Goal: Book appointment/travel/reservation

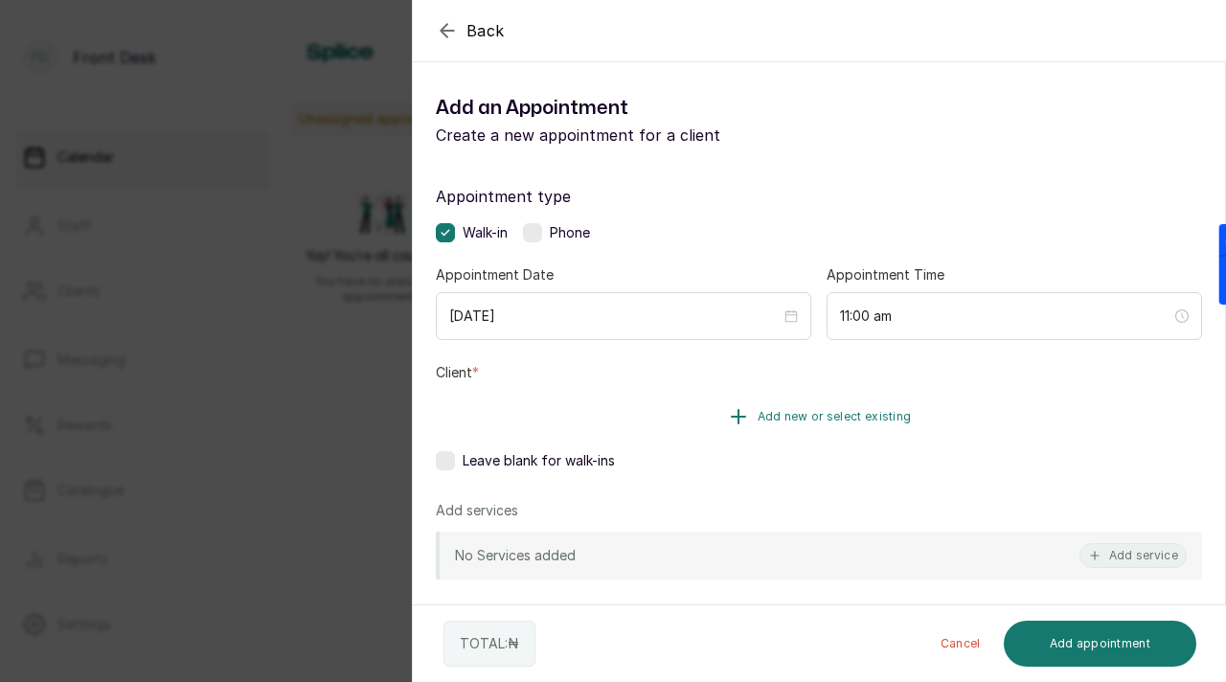
click at [876, 416] on span "Add new or select existing" at bounding box center [835, 416] width 154 height 15
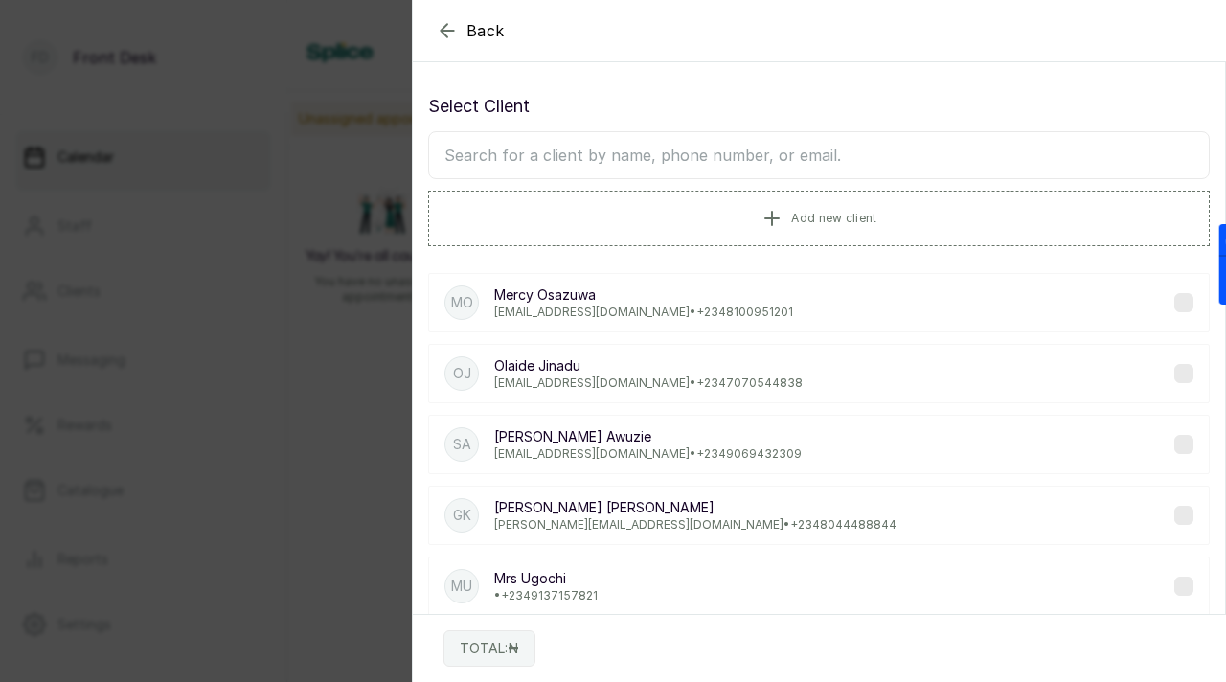
click at [819, 152] on input "text" at bounding box center [819, 155] width 782 height 48
type input "ju"
click at [884, 207] on button "Add new client" at bounding box center [819, 218] width 782 height 54
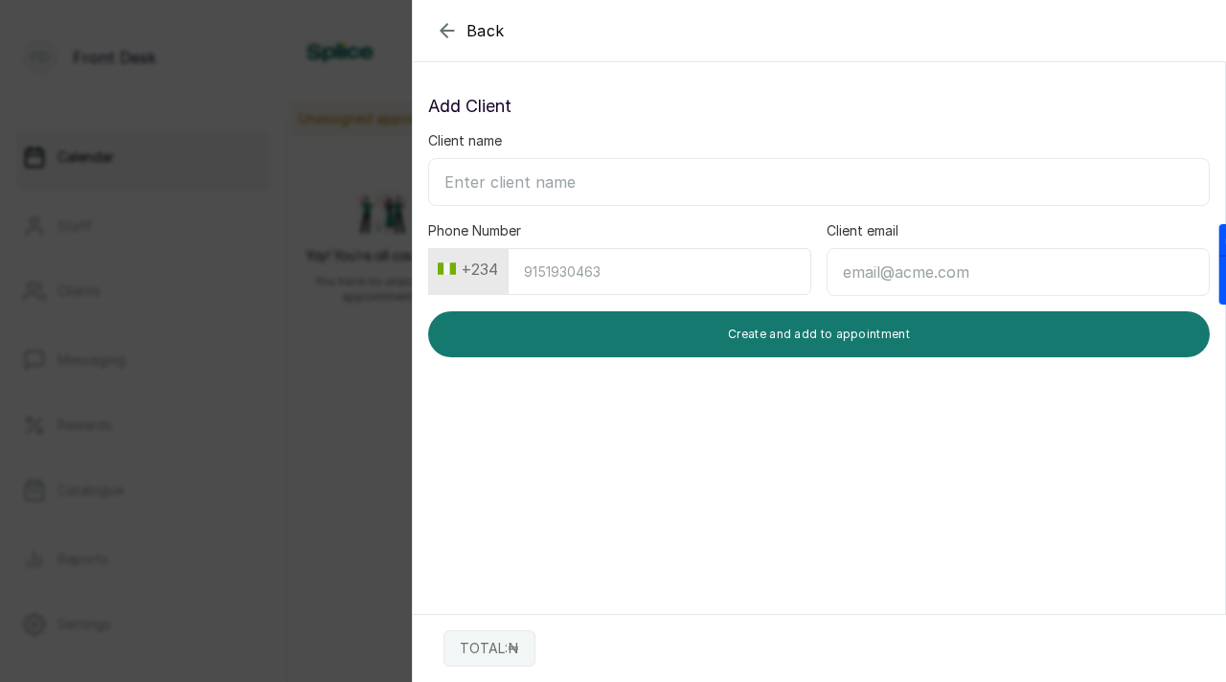
click at [672, 191] on input "Client name" at bounding box center [819, 182] width 782 height 48
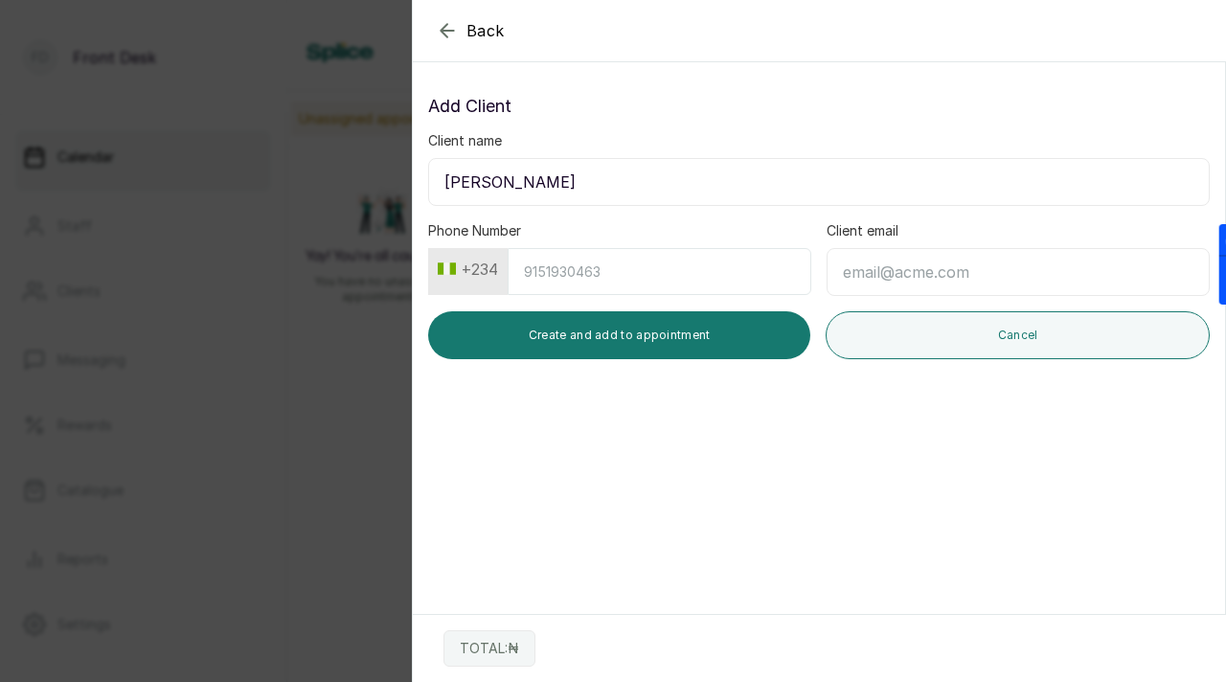
type input "[PERSON_NAME]"
click at [550, 189] on input "[PERSON_NAME]" at bounding box center [819, 182] width 782 height 48
click at [447, 37] on icon "button" at bounding box center [447, 30] width 23 height 23
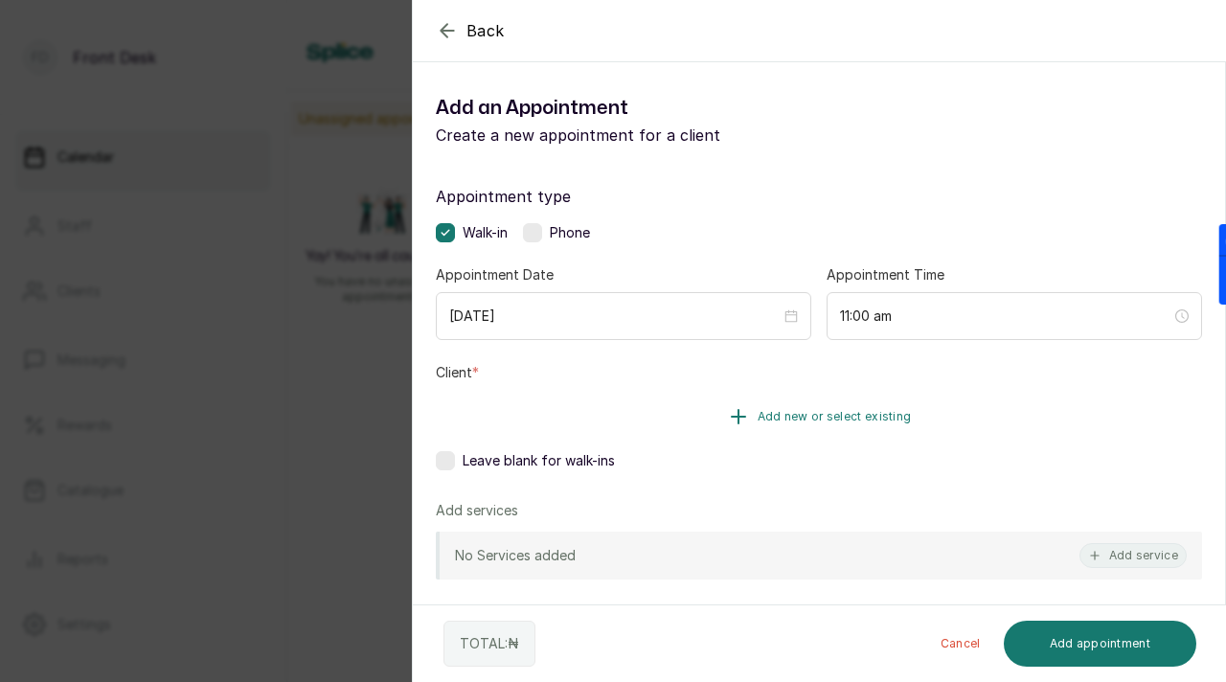
click at [524, 426] on button "Add new or select existing" at bounding box center [819, 417] width 766 height 54
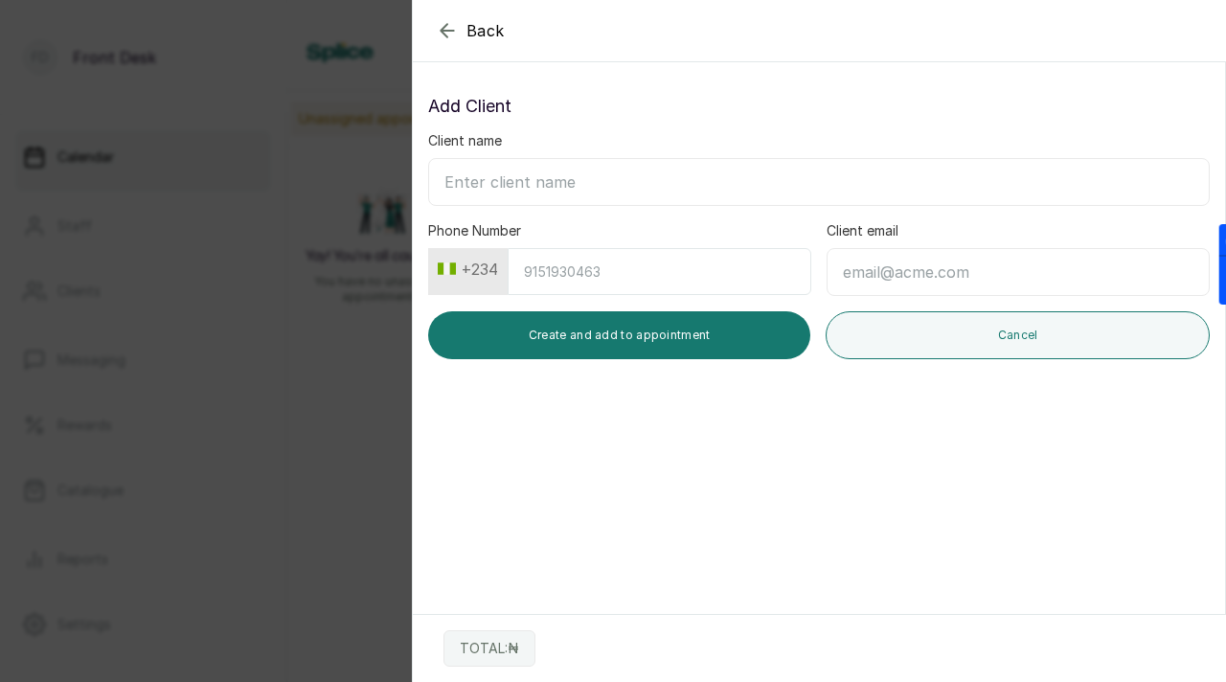
click at [448, 34] on icon "button" at bounding box center [447, 30] width 23 height 23
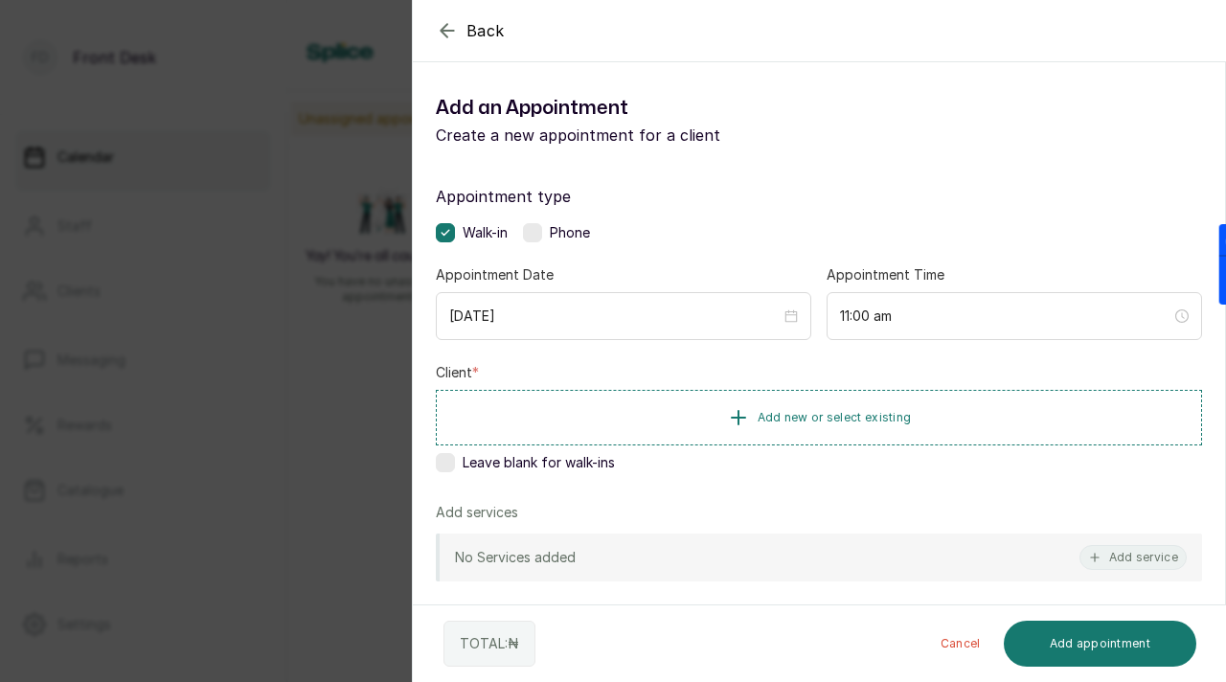
click at [448, 33] on icon "button" at bounding box center [447, 30] width 23 height 23
click at [844, 413] on span "Add new or select existing" at bounding box center [835, 416] width 154 height 15
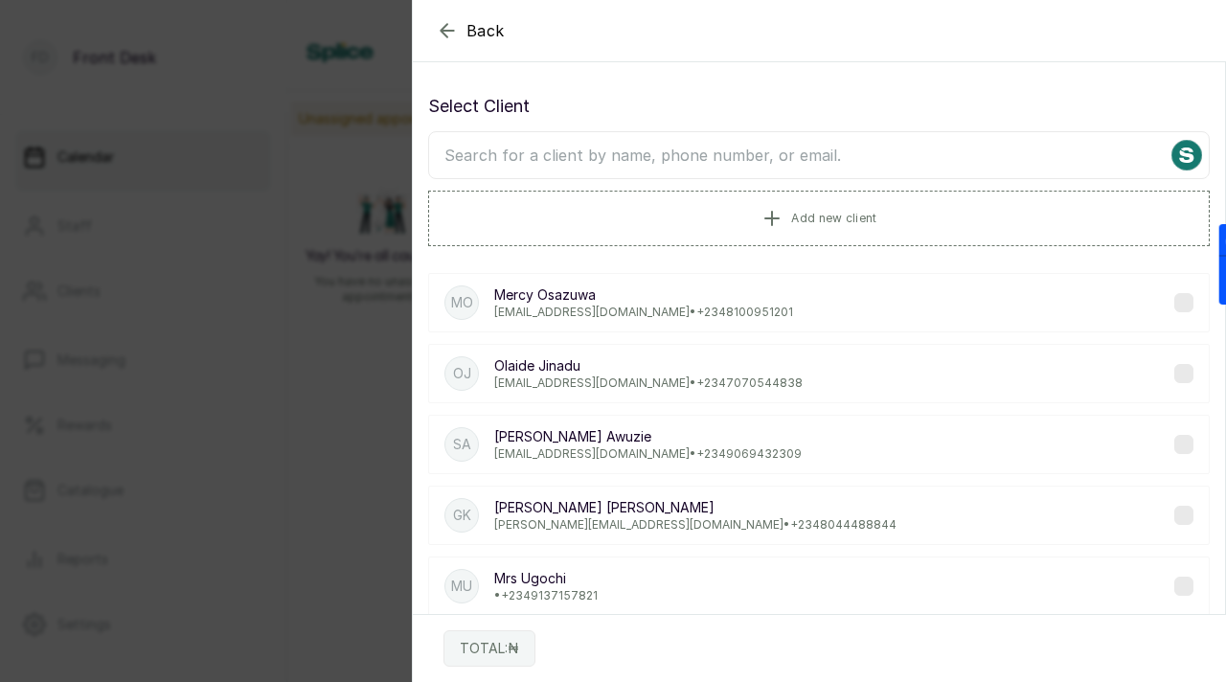
click at [761, 164] on input "text" at bounding box center [819, 155] width 782 height 48
paste input "[PERSON_NAME]"
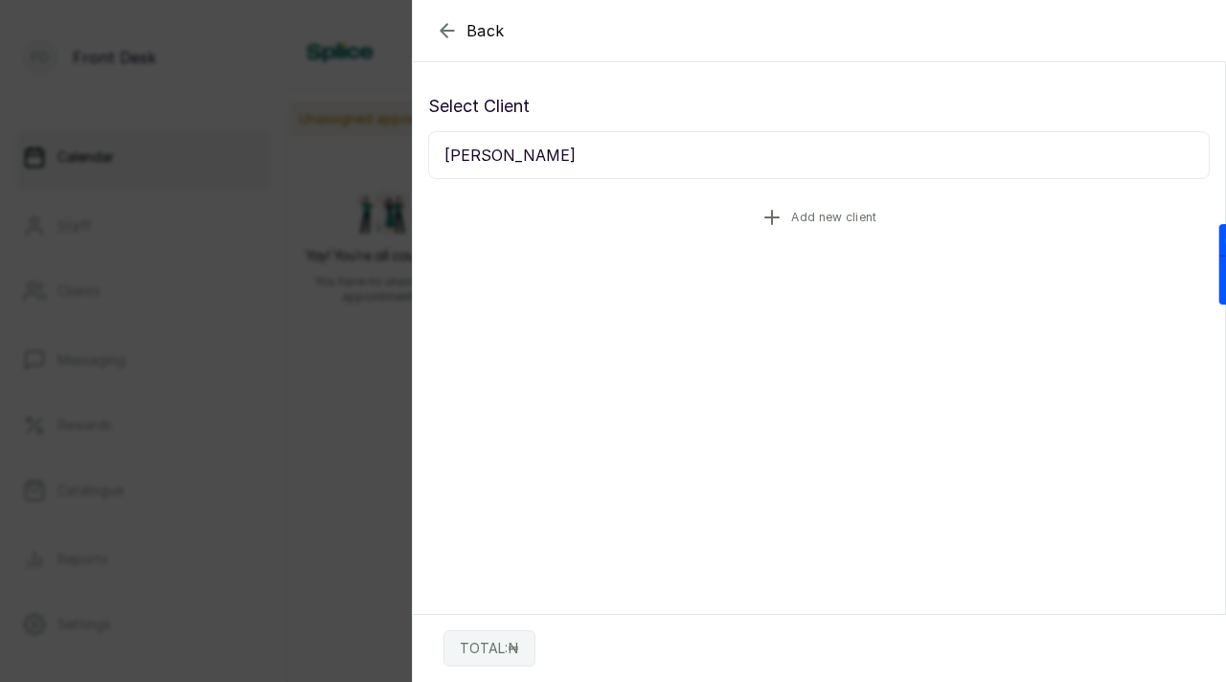
type input "[PERSON_NAME]"
click at [783, 219] on icon "button" at bounding box center [772, 217] width 23 height 23
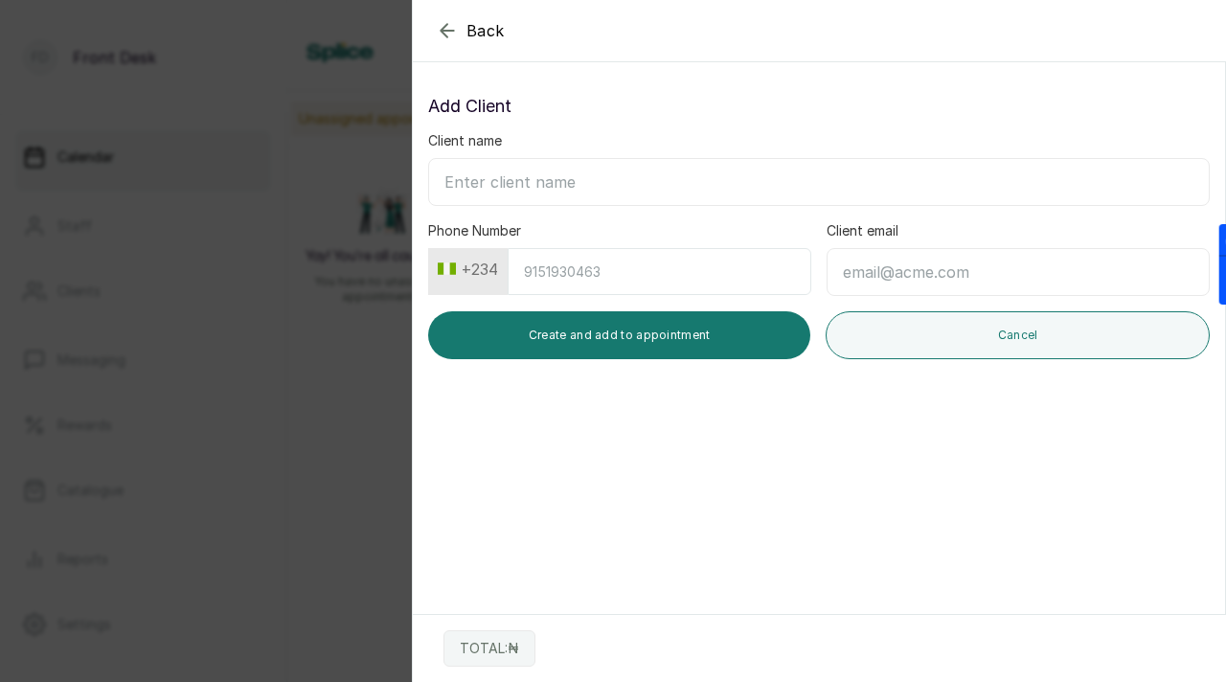
click at [689, 161] on input "Client name" at bounding box center [819, 182] width 782 height 48
paste input "[PERSON_NAME]"
type input "[PERSON_NAME]"
click at [672, 264] on input "Phone Number" at bounding box center [660, 271] width 304 height 47
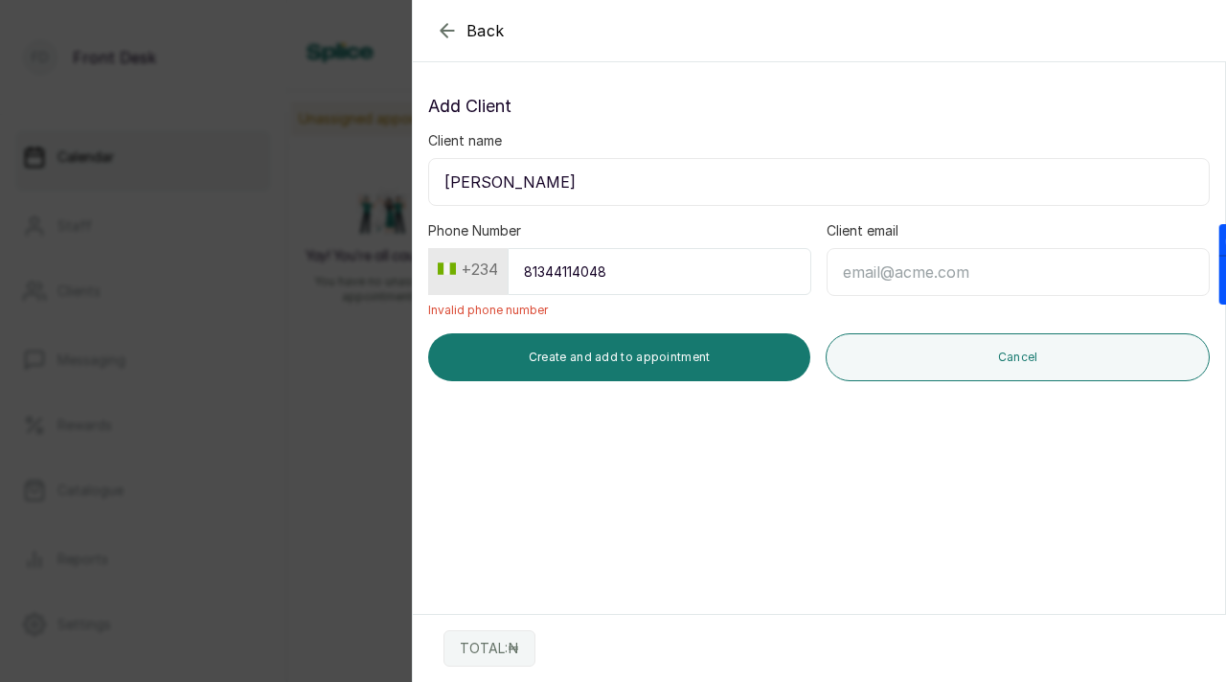
click at [570, 275] on input "81344114048" at bounding box center [660, 271] width 304 height 47
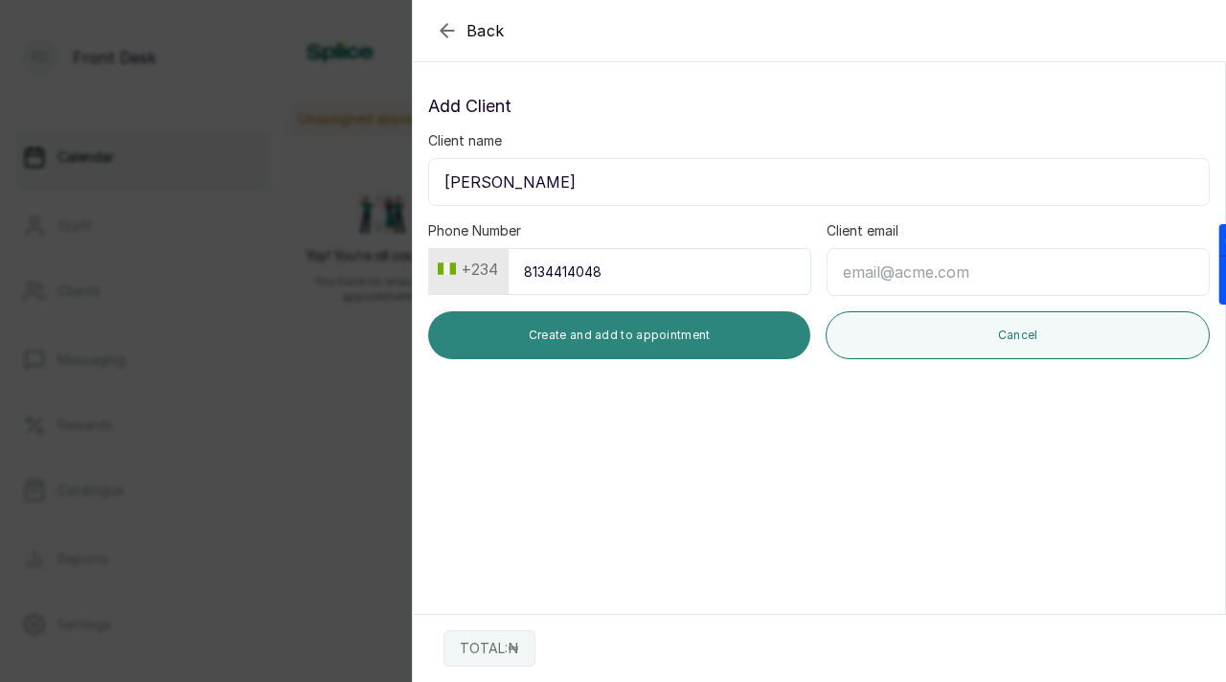
type input "8134414048"
click at [651, 352] on button "Create and add to appointment" at bounding box center [619, 335] width 382 height 48
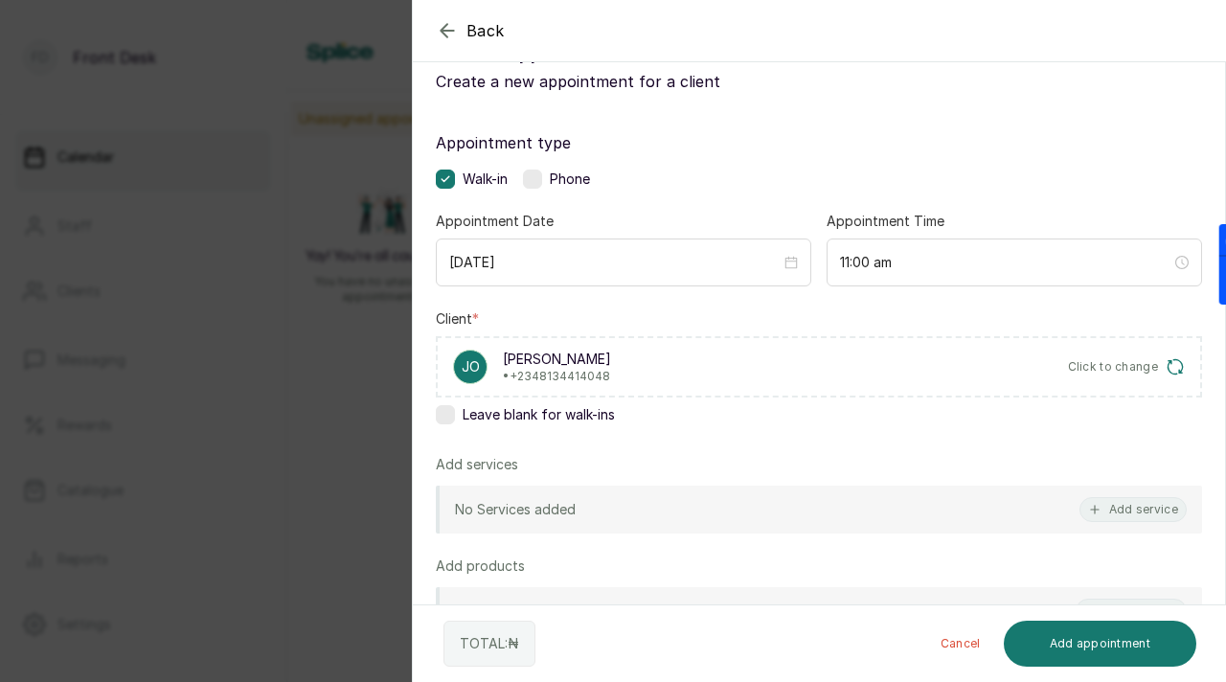
scroll to position [88, 0]
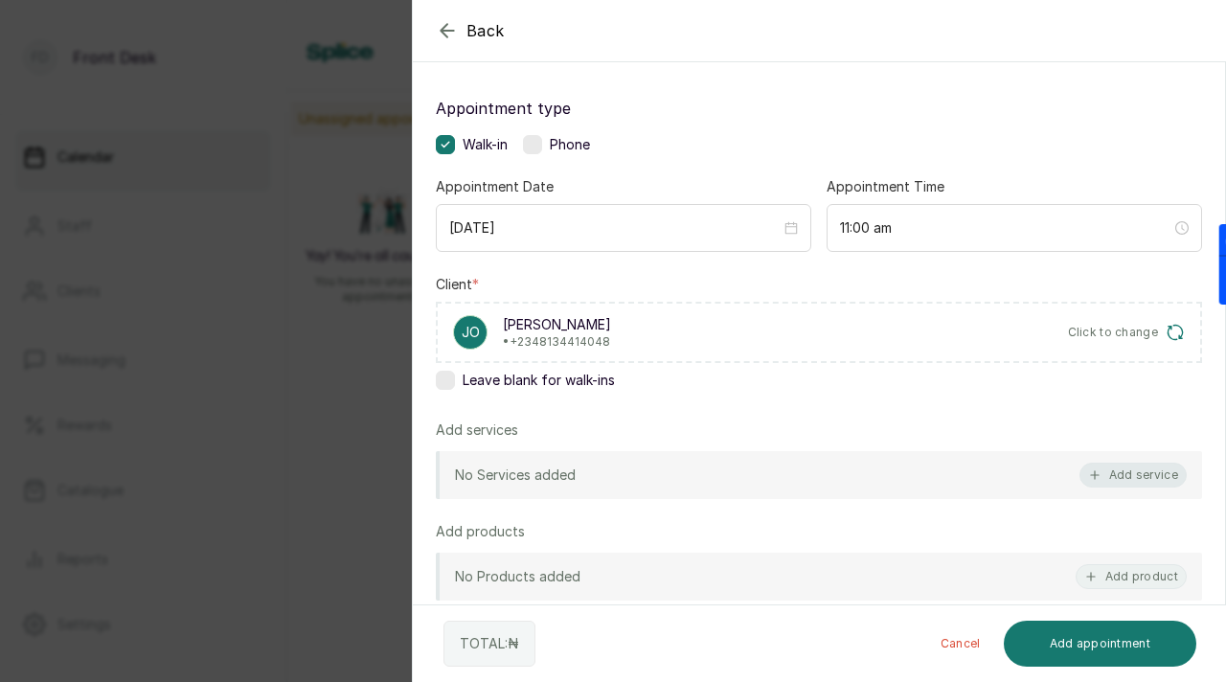
click at [1125, 480] on button "Add service" at bounding box center [1133, 475] width 107 height 25
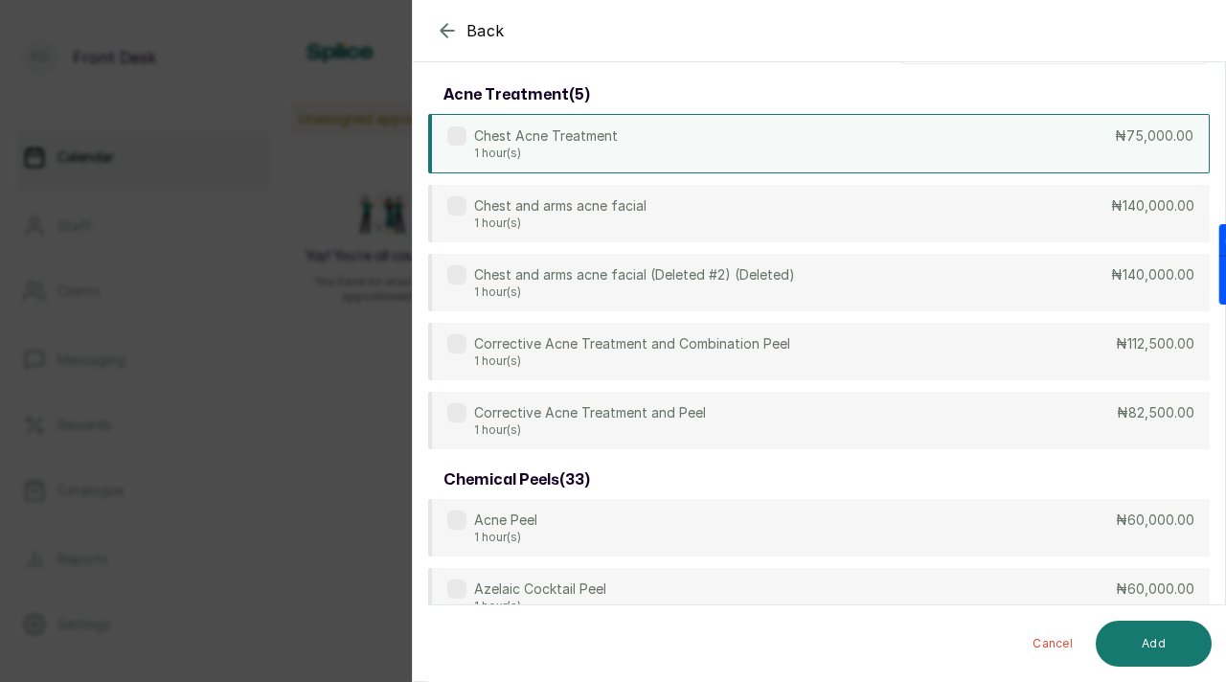
scroll to position [0, 0]
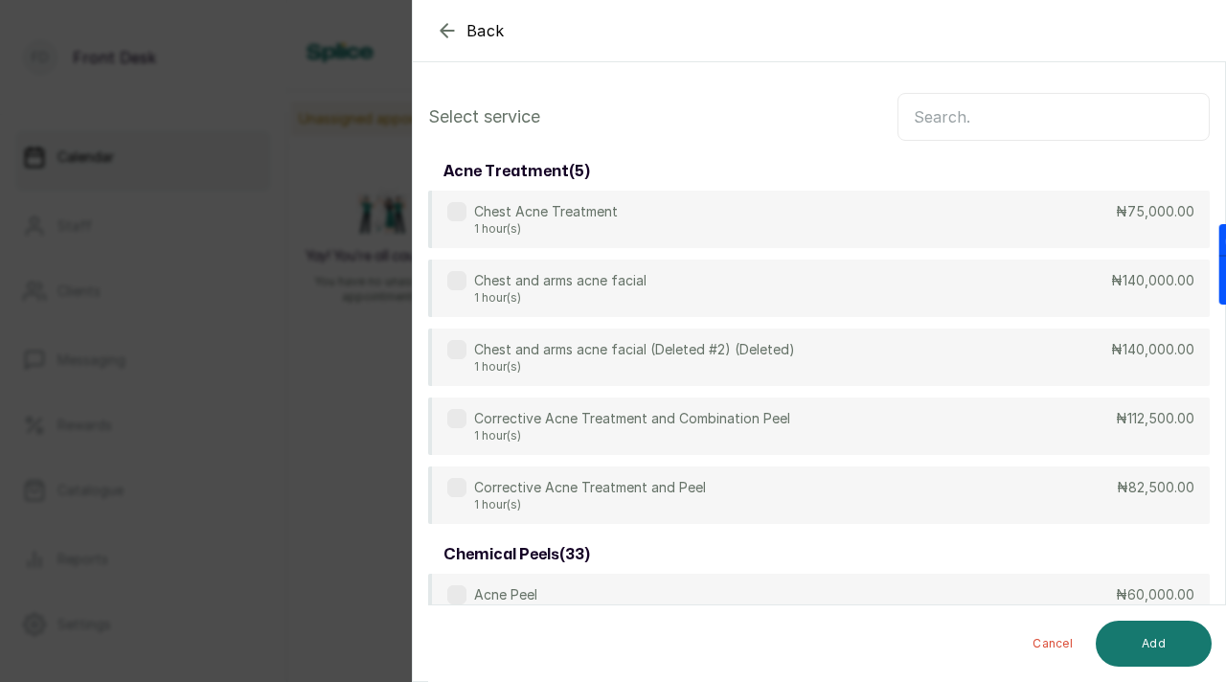
click at [1018, 126] on input "text" at bounding box center [1054, 117] width 312 height 48
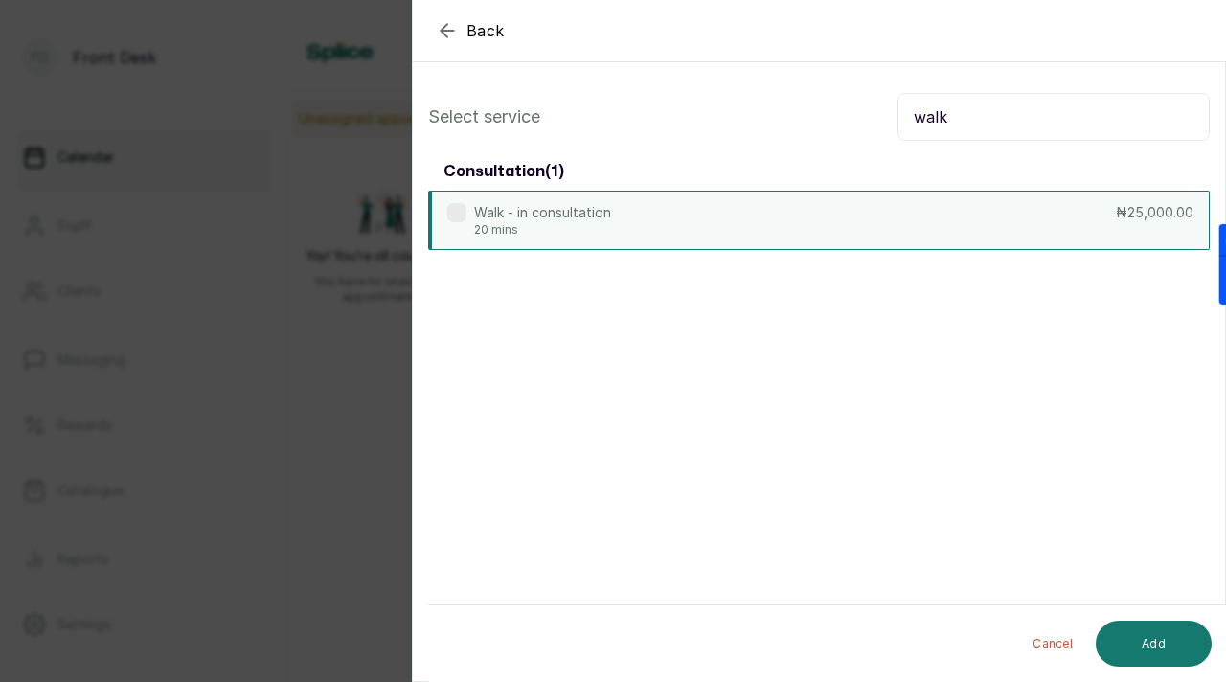
type input "walk"
click at [769, 234] on div "Walk - in consultation 20 mins ₦25,000.00" at bounding box center [819, 220] width 782 height 59
click at [1138, 653] on button "Add" at bounding box center [1154, 644] width 116 height 46
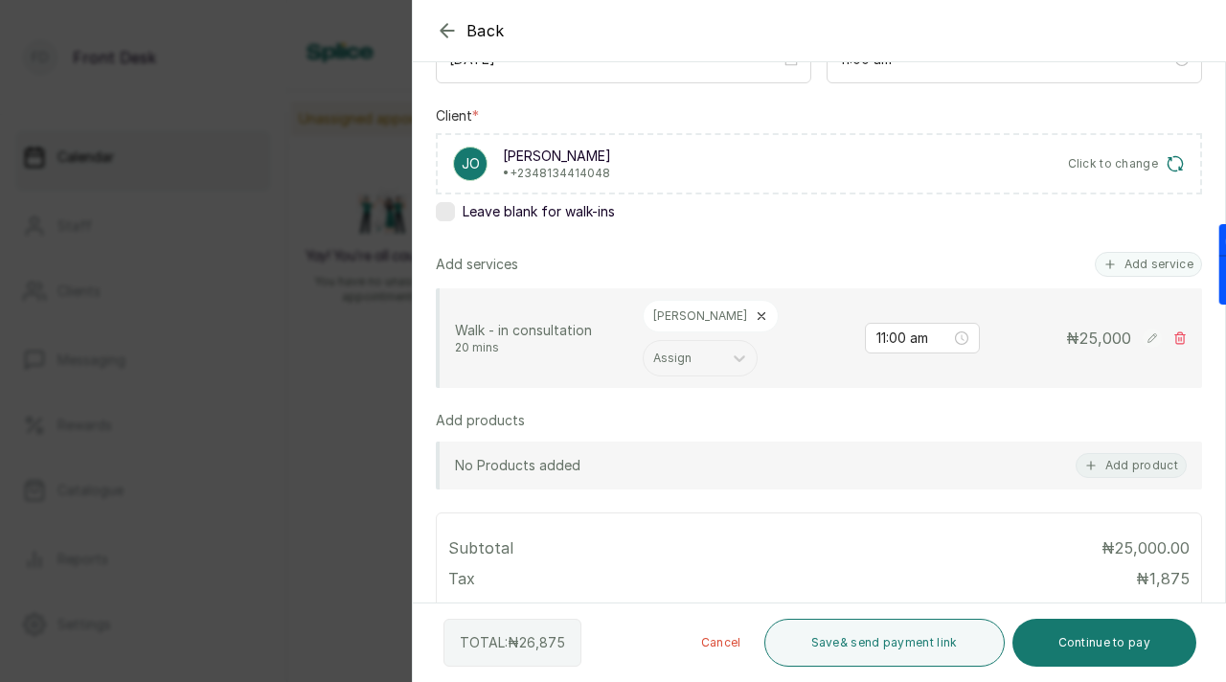
scroll to position [271, 0]
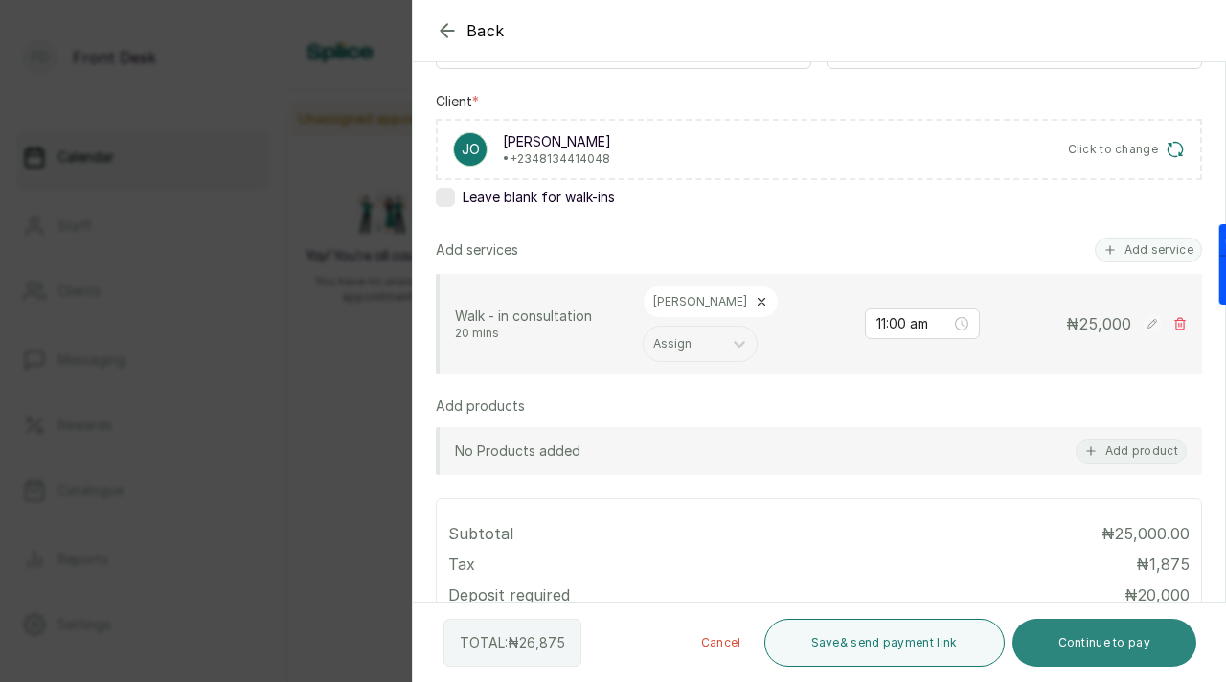
click at [1054, 637] on button "Continue to pay" at bounding box center [1105, 643] width 185 height 48
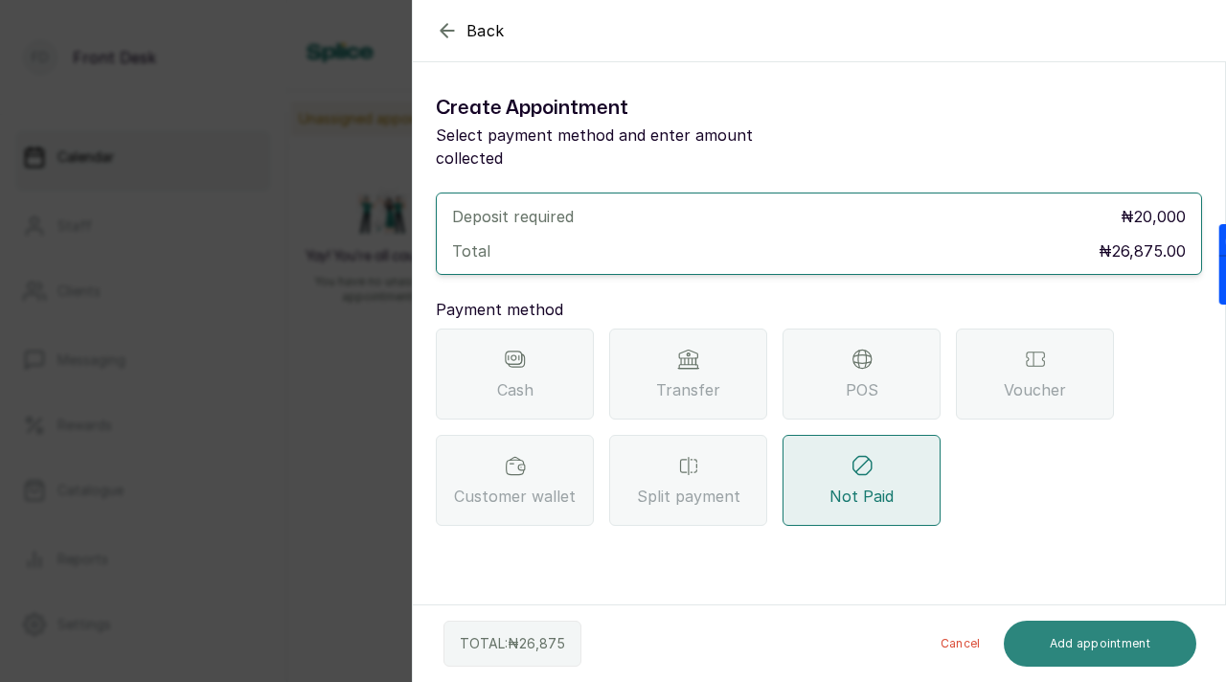
scroll to position [0, 0]
click at [673, 348] on div "Transfer" at bounding box center [688, 374] width 158 height 91
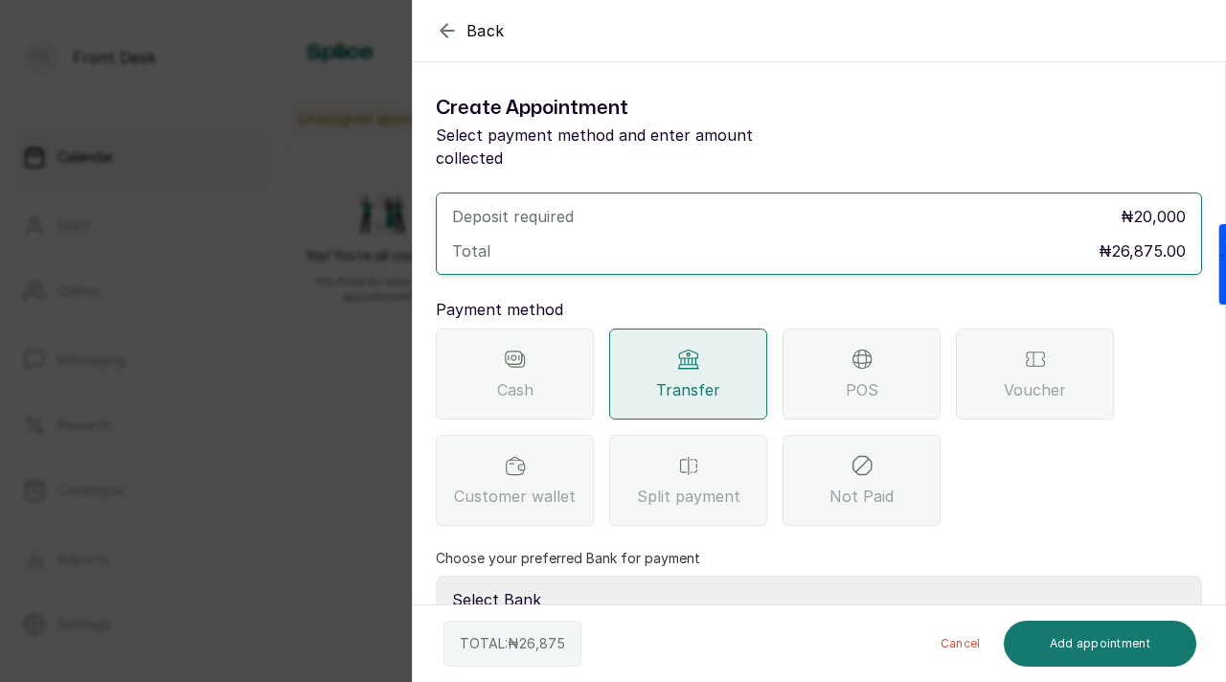
scroll to position [113, 0]
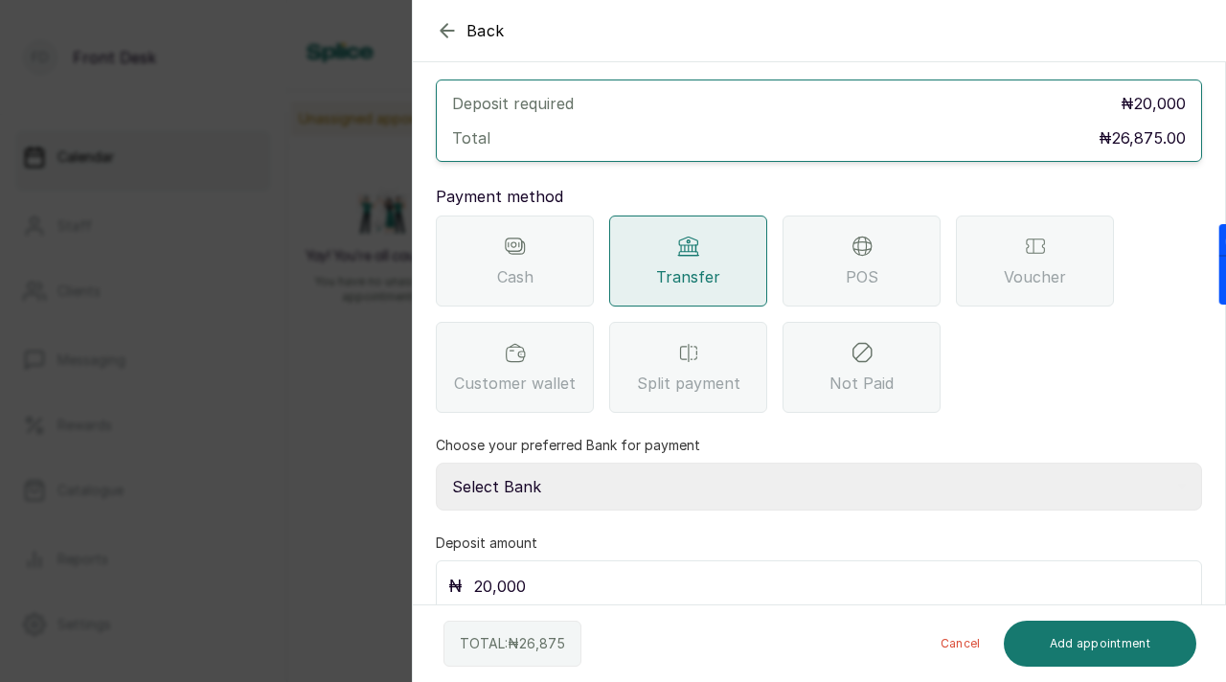
click at [628, 463] on select "Select Bank [PERSON_NAME] Fairmoney Microfinance Bank SKN ANALYTICS MED AESTH. …" at bounding box center [819, 487] width 766 height 48
select select "43272bc0-21c6-4b19-b9fb-c2093b8603c2"
click at [436, 463] on select "Select Bank [PERSON_NAME] Fairmoney Microfinance Bank SKN ANALYTICS MED AESTH. …" at bounding box center [819, 487] width 766 height 48
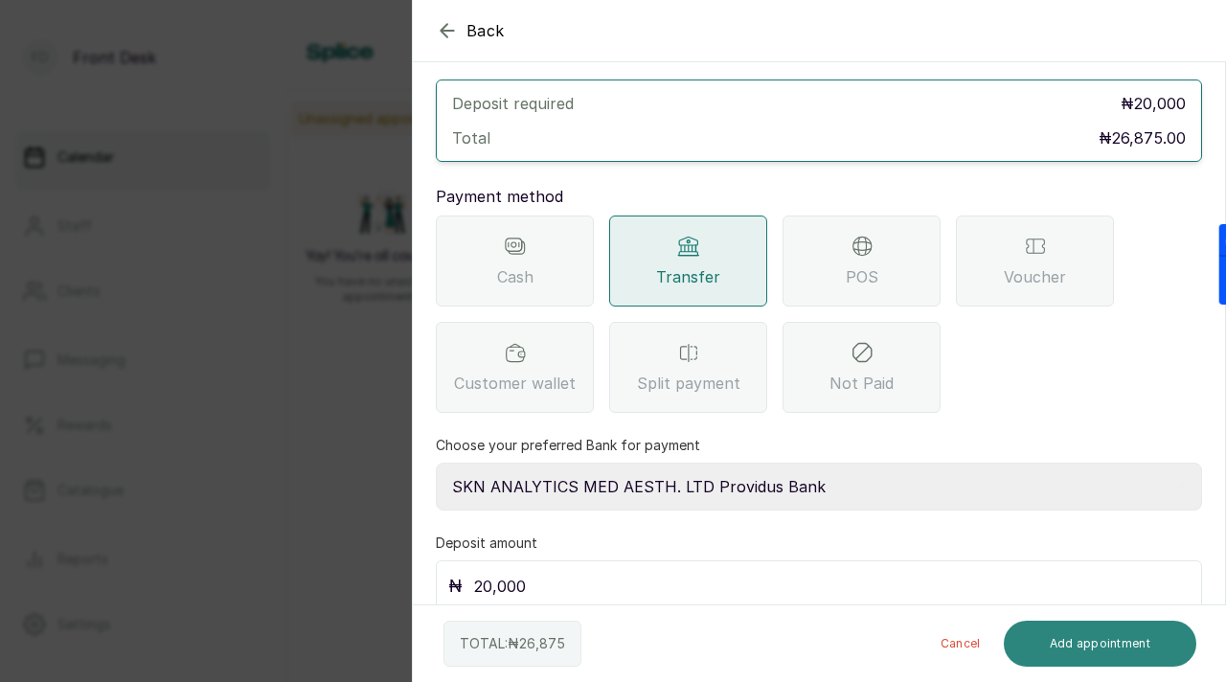
click at [1121, 641] on button "Add appointment" at bounding box center [1101, 644] width 194 height 46
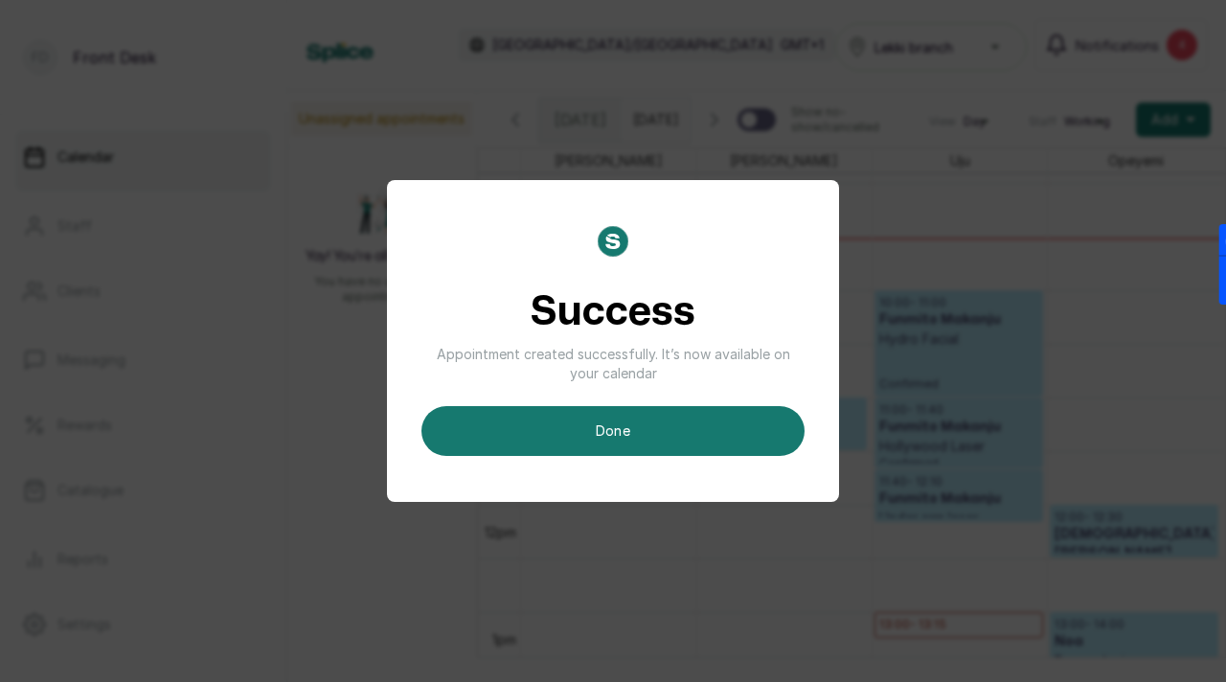
click at [616, 441] on button "done" at bounding box center [613, 431] width 383 height 50
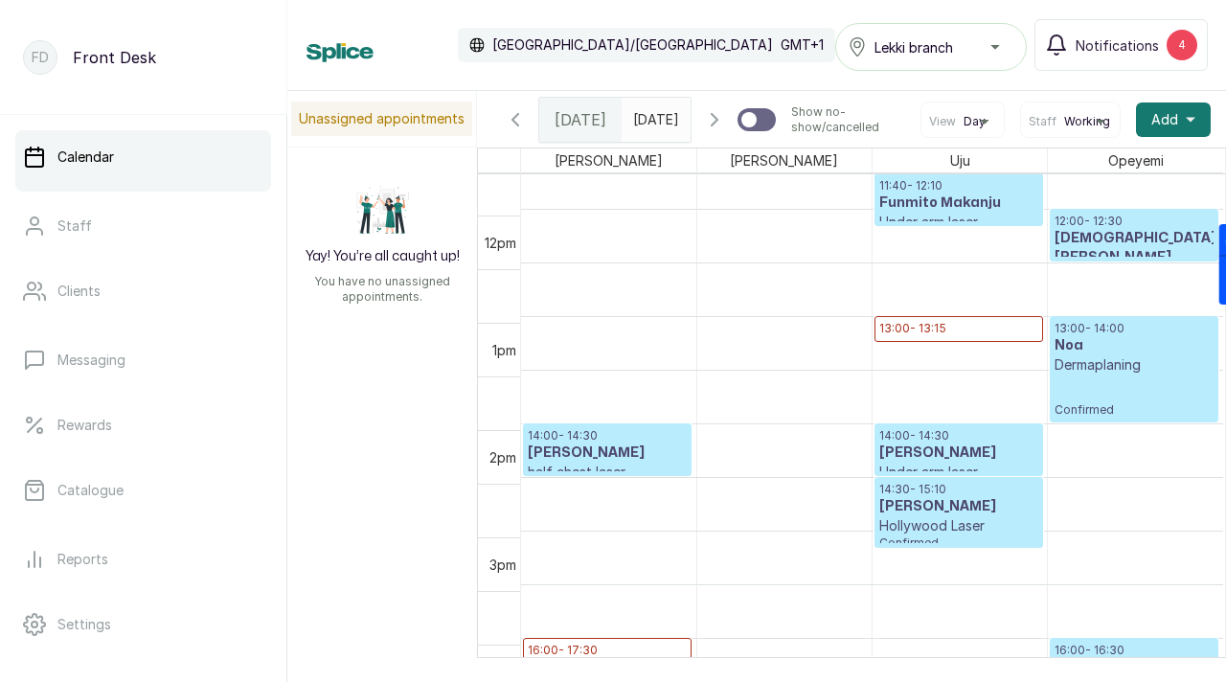
scroll to position [1253, 0]
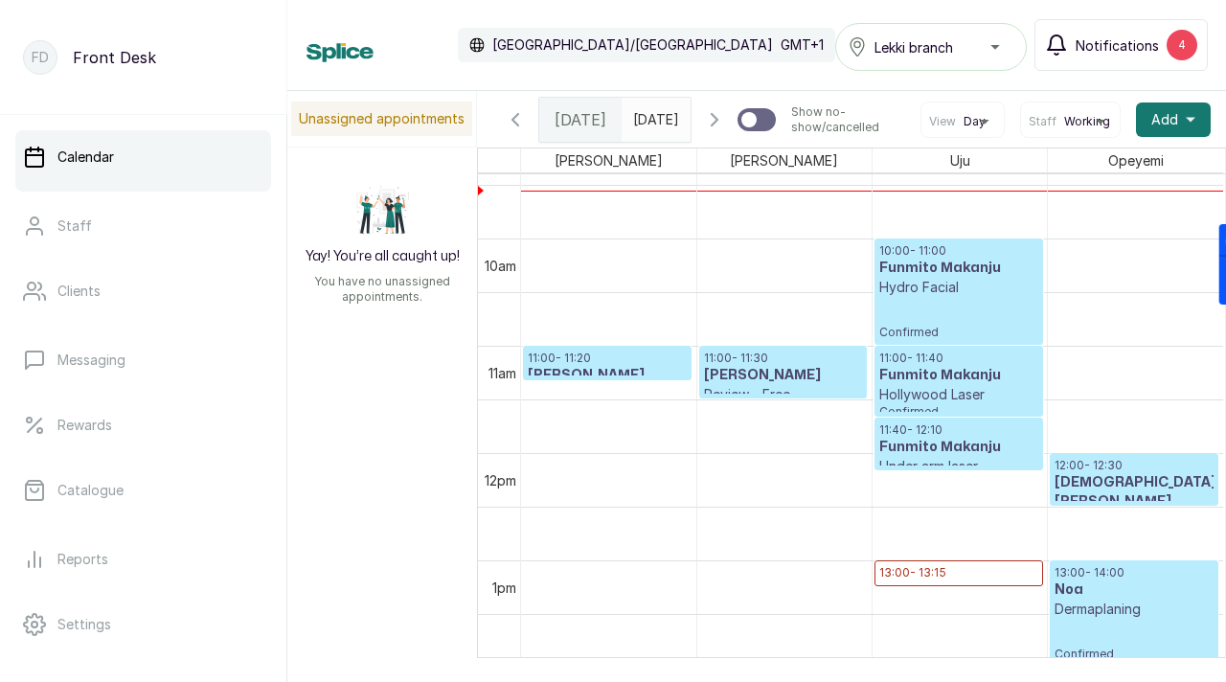
click at [1154, 54] on span "Notifications" at bounding box center [1117, 45] width 83 height 20
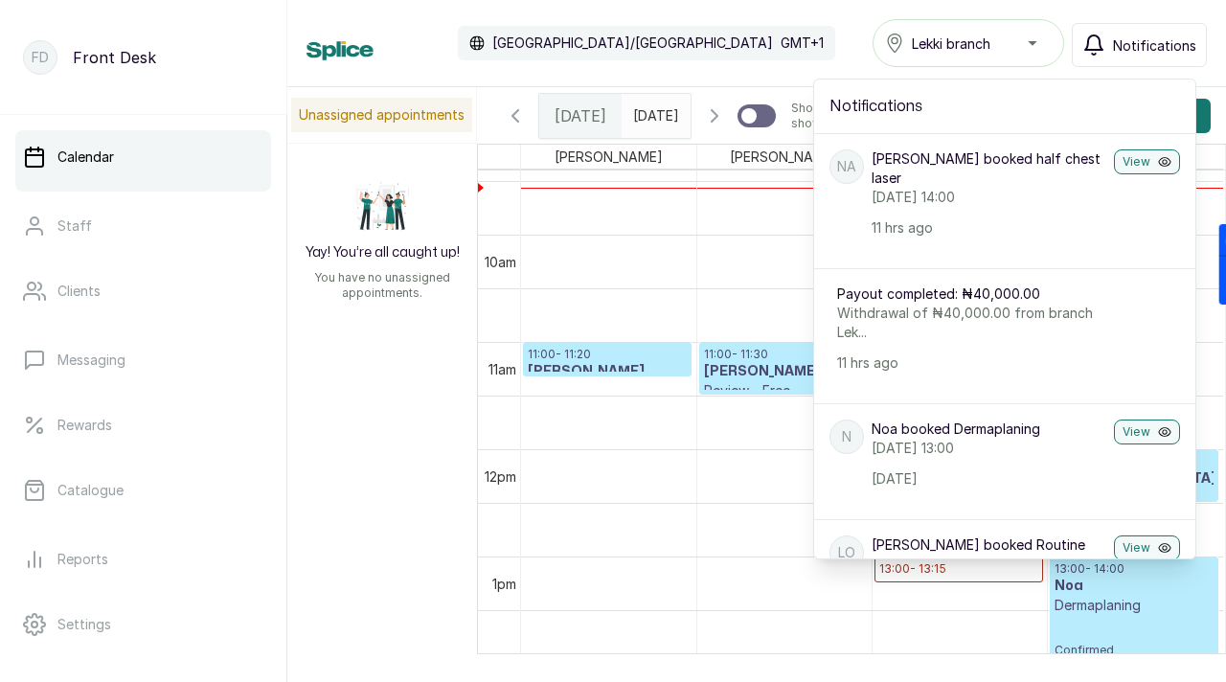
click at [773, 37] on div "Calendar Africa/Lagos GMT+1 Lekki branch Notifications Notifications NA Nabeela…" at bounding box center [757, 43] width 901 height 48
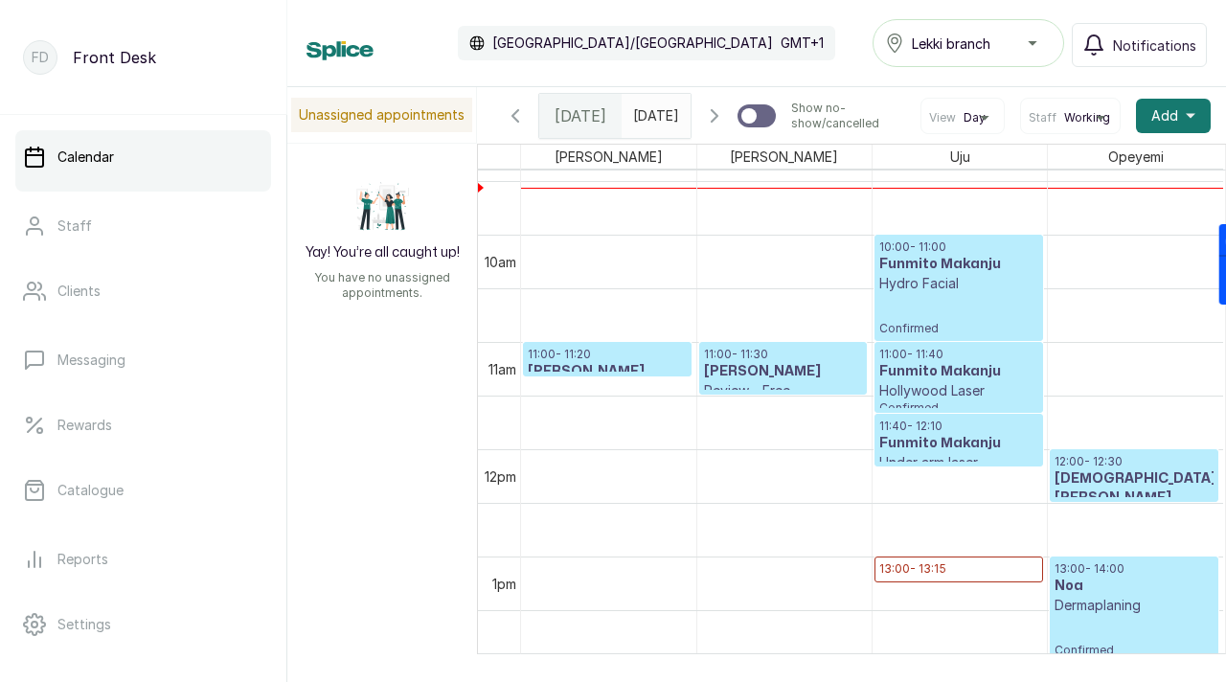
click at [517, 127] on icon "button" at bounding box center [515, 115] width 23 height 23
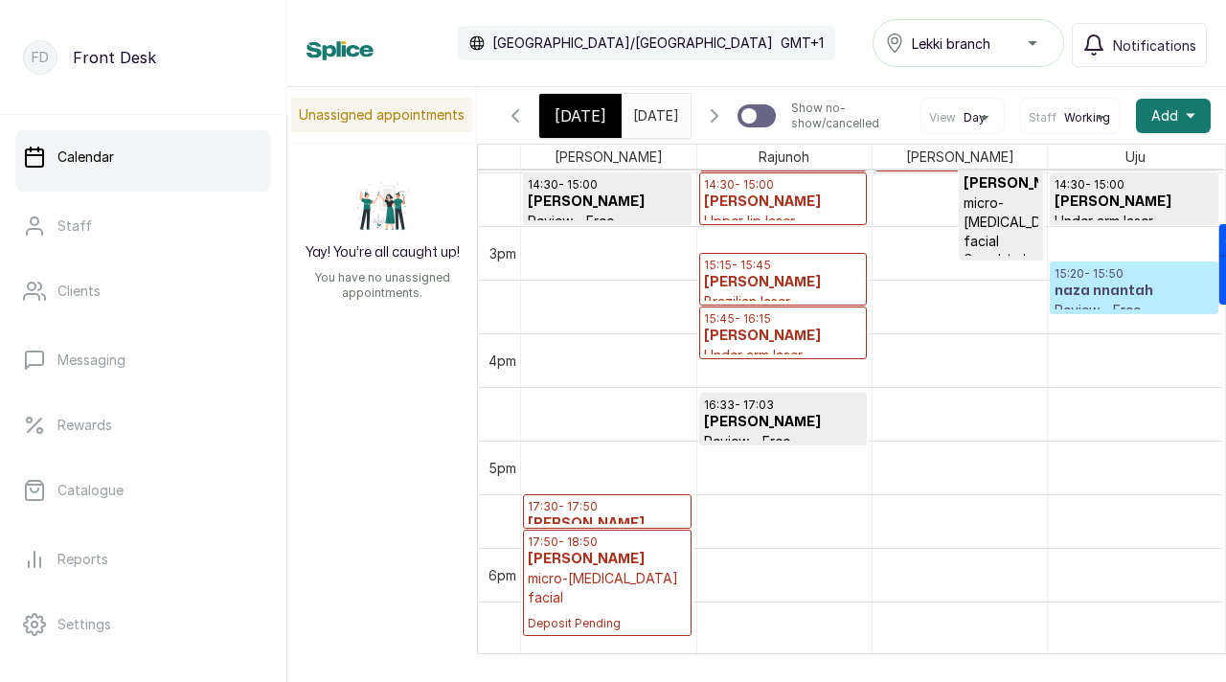
scroll to position [1562, 0]
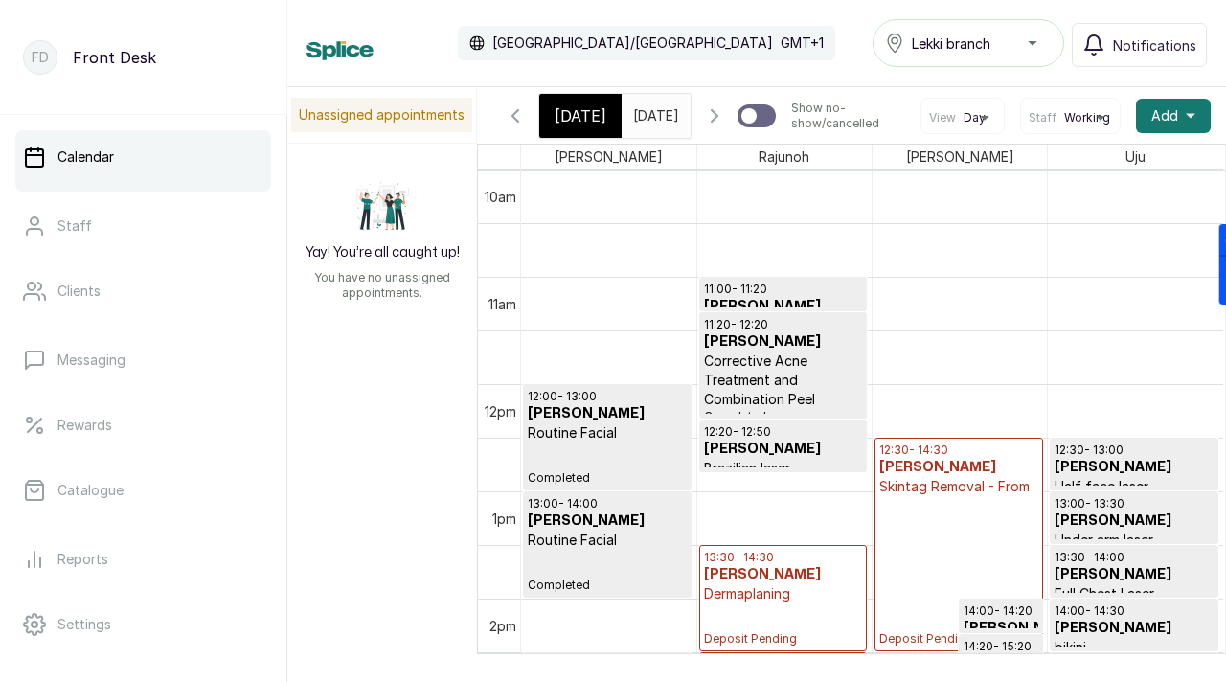
click at [713, 126] on icon "button" at bounding box center [714, 115] width 23 height 23
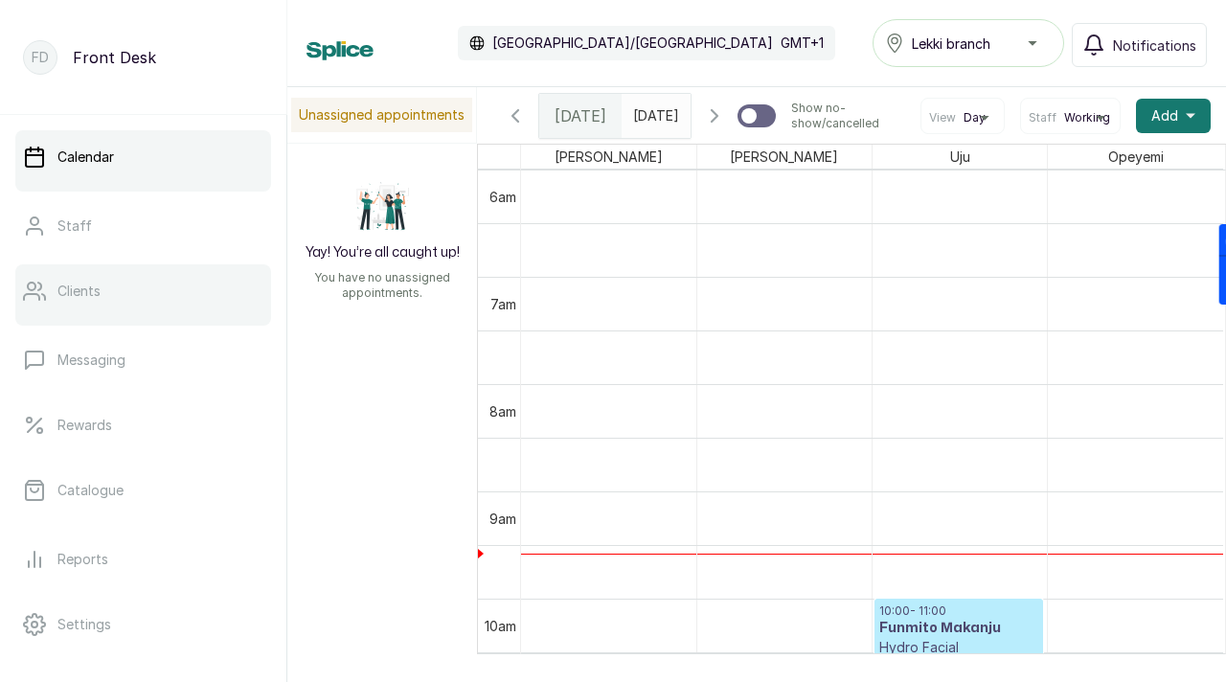
click at [102, 307] on link "Clients" at bounding box center [143, 291] width 256 height 54
